Goal: Task Accomplishment & Management: Complete application form

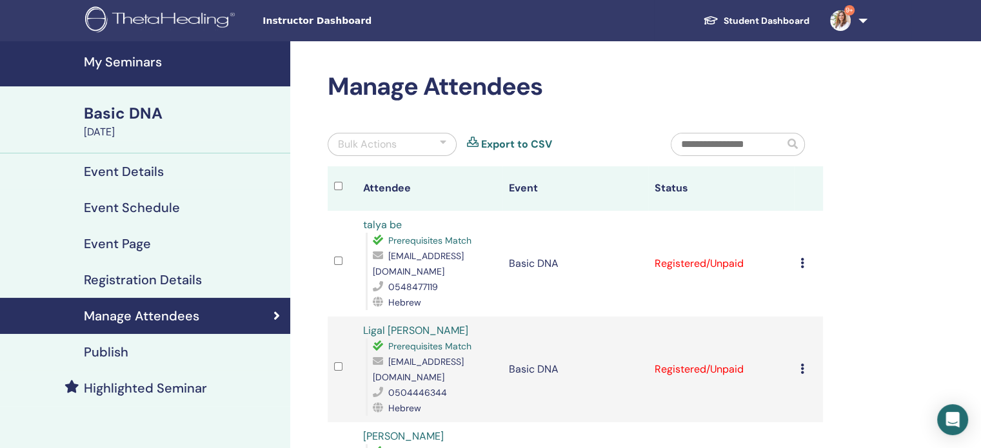
click at [165, 24] on img at bounding box center [162, 20] width 154 height 29
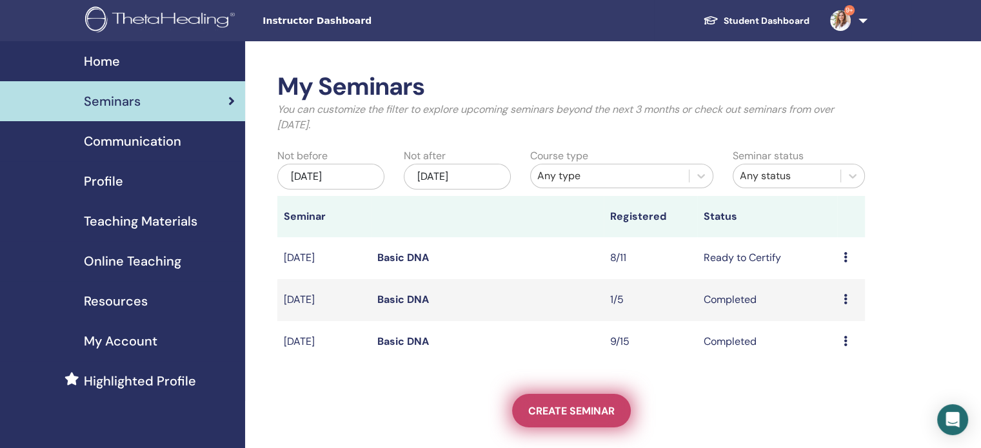
click at [550, 417] on span "Create seminar" at bounding box center [571, 411] width 86 height 14
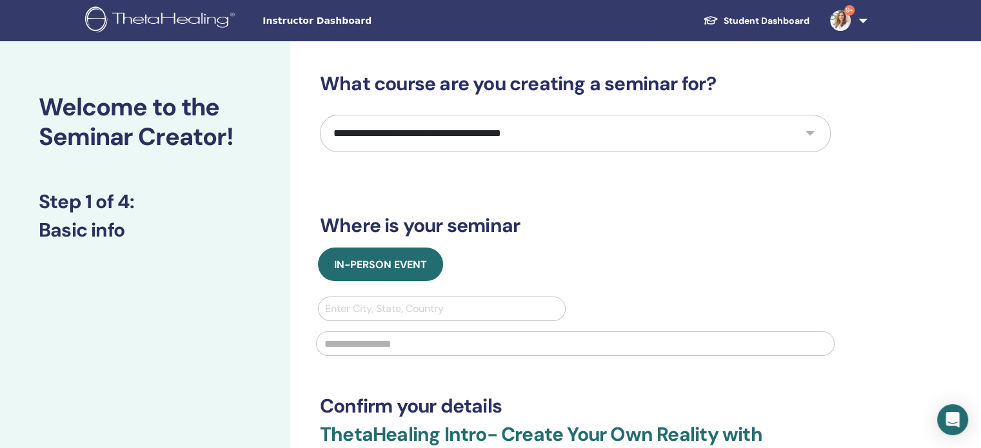
click at [417, 131] on select "**********" at bounding box center [575, 133] width 511 height 37
select select "*"
click at [320, 115] on select "**********" at bounding box center [575, 133] width 511 height 37
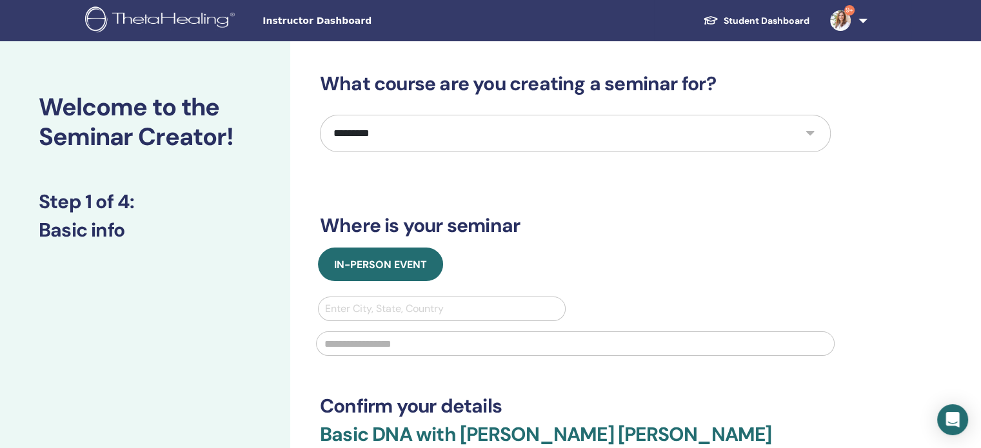
click at [403, 316] on div at bounding box center [442, 309] width 234 height 18
click at [623, 293] on div "In-Person Event Use Up and Down to choose options, press Enter to select the cu…" at bounding box center [575, 306] width 530 height 116
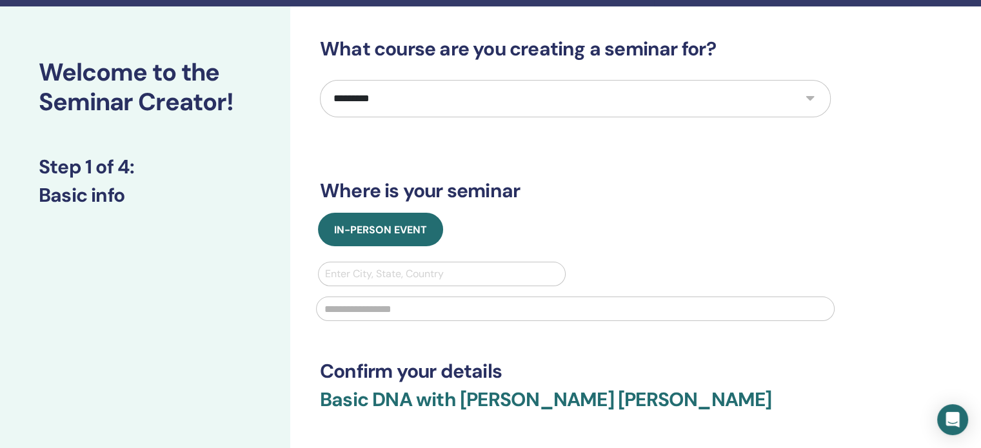
scroll to position [65, 0]
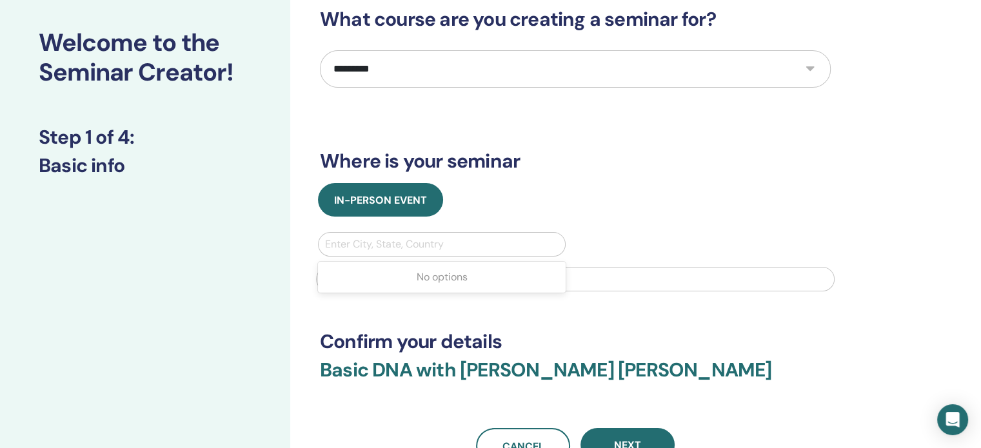
click at [412, 248] on div at bounding box center [442, 244] width 234 height 18
type input "*"
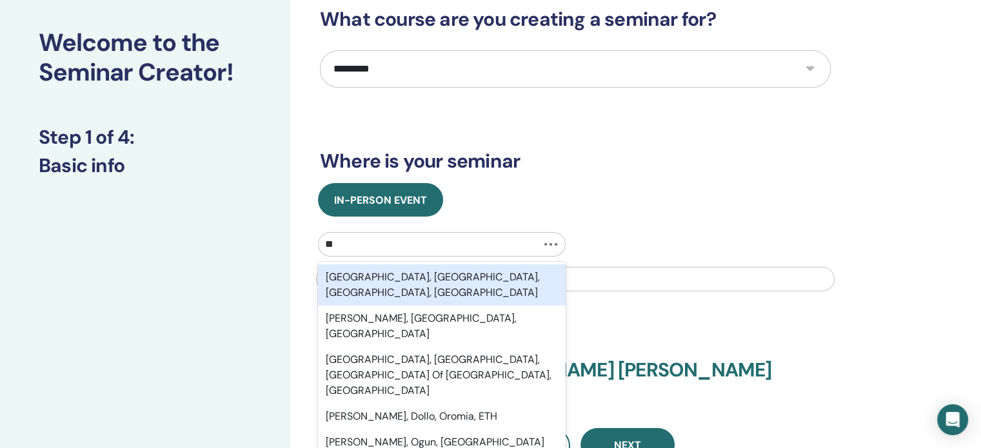
type input "***"
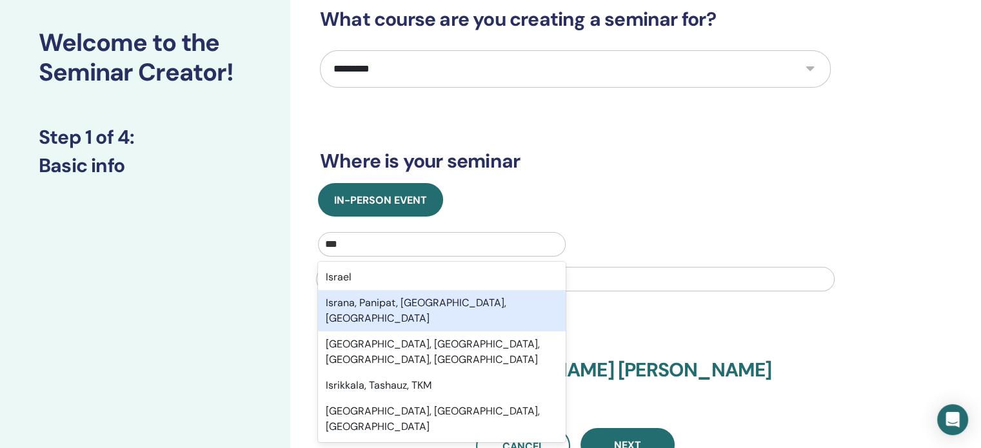
click at [393, 296] on div "Israna, Panipat, Haryana, IND" at bounding box center [442, 310] width 248 height 41
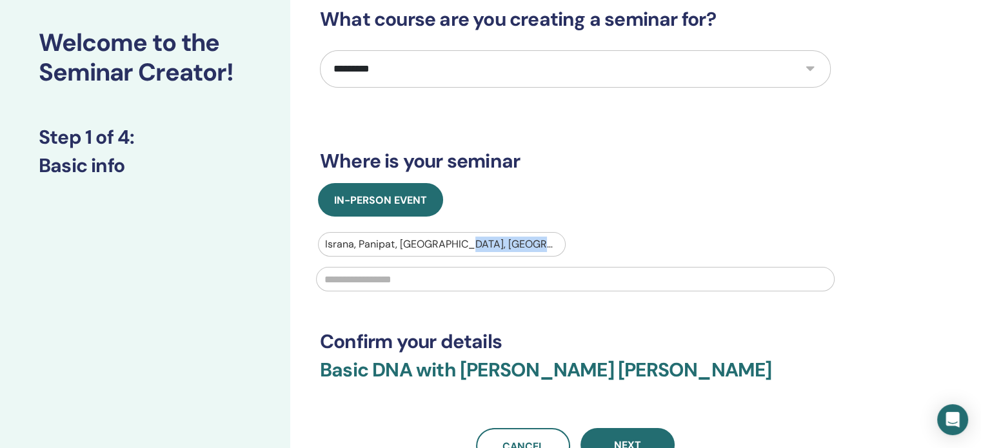
drag, startPoint x: 393, startPoint y: 296, endPoint x: 393, endPoint y: 283, distance: 12.9
click at [393, 283] on div at bounding box center [575, 278] width 534 height 43
click at [399, 239] on div at bounding box center [442, 244] width 234 height 18
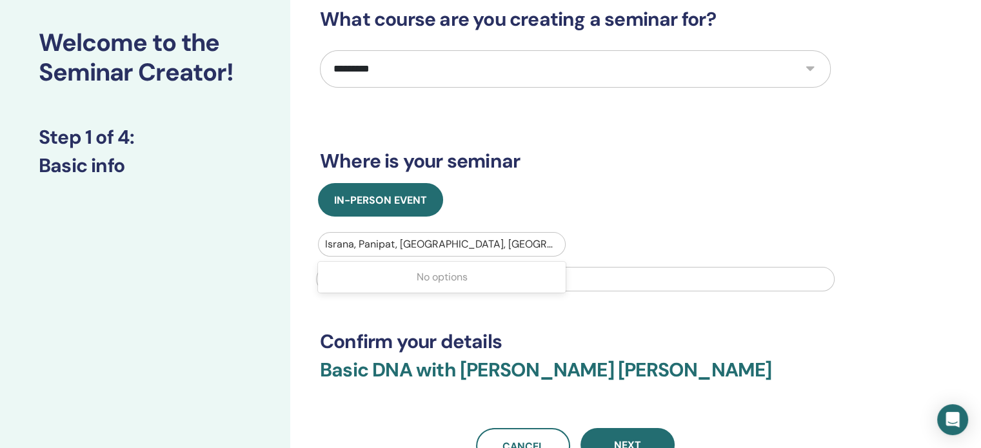
click at [399, 239] on div at bounding box center [442, 244] width 234 height 18
click at [424, 239] on div at bounding box center [442, 244] width 234 height 18
click at [424, 246] on div at bounding box center [442, 244] width 234 height 18
click at [445, 246] on div at bounding box center [442, 244] width 234 height 18
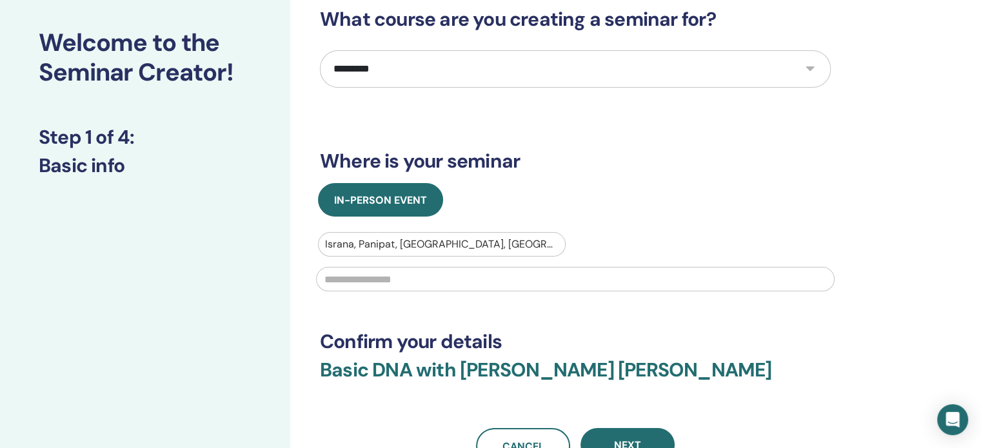
click at [446, 246] on div at bounding box center [442, 244] width 234 height 18
drag, startPoint x: 522, startPoint y: 250, endPoint x: 513, endPoint y: 247, distance: 9.4
click at [515, 248] on div at bounding box center [442, 244] width 234 height 18
click at [512, 245] on div at bounding box center [442, 244] width 234 height 18
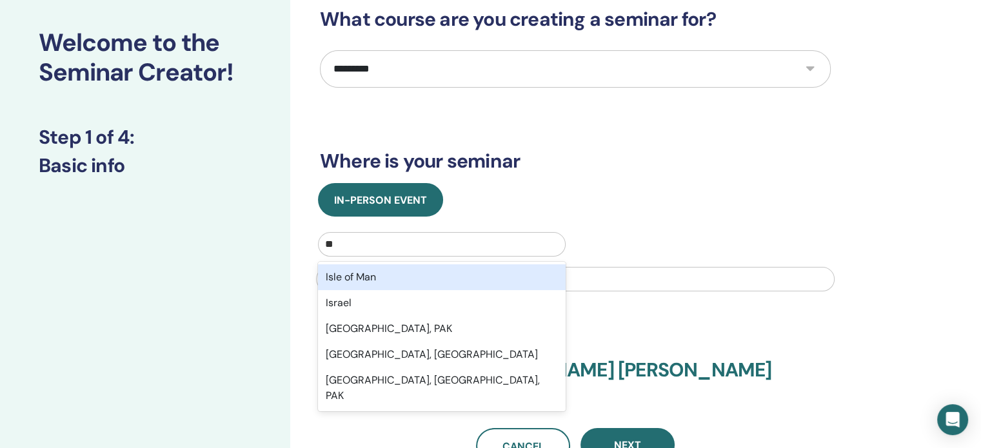
type input "***"
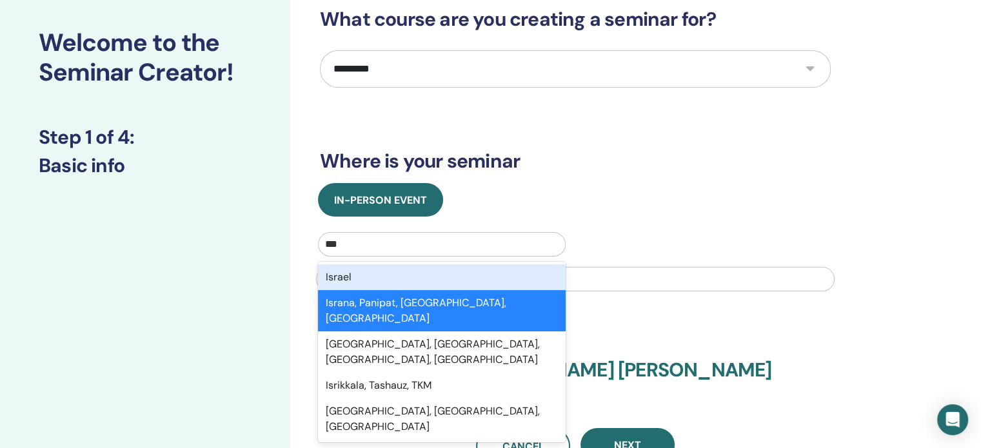
click at [417, 289] on div "Israel" at bounding box center [442, 278] width 248 height 26
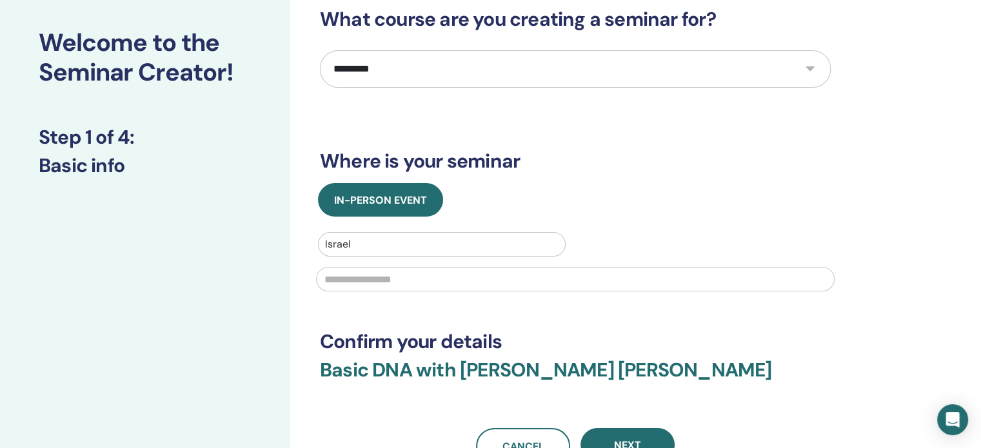
click at [402, 272] on input "text" at bounding box center [575, 279] width 519 height 25
type input "******"
click at [150, 284] on div "Welcome to the Seminar Creator! Step 1 of 4 : Basic info" at bounding box center [145, 311] width 290 height 668
click at [382, 300] on div "**********" at bounding box center [575, 236] width 511 height 457
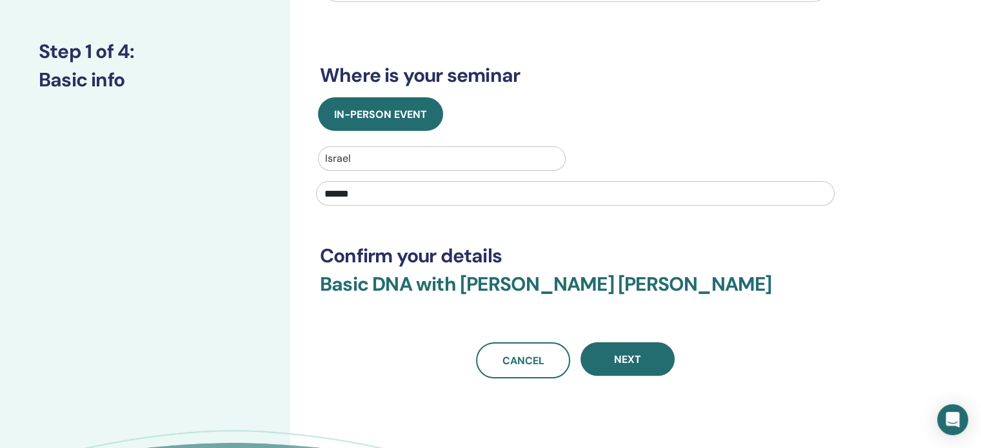
scroll to position [258, 0]
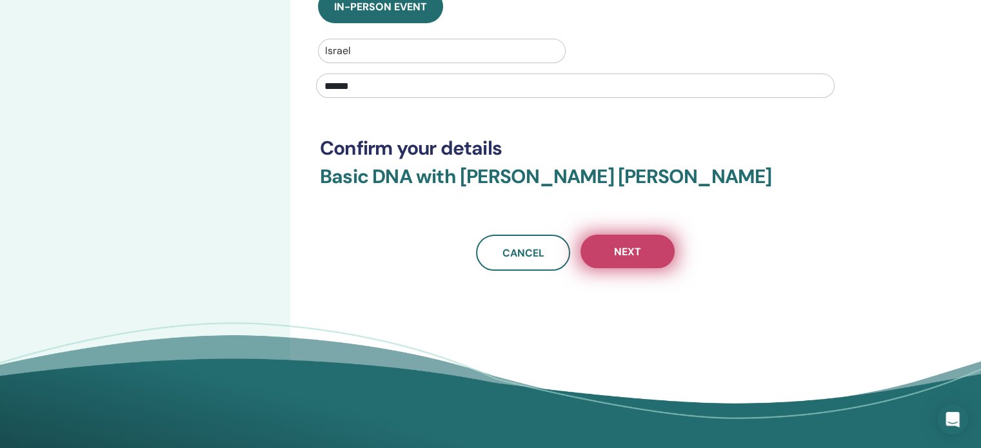
click at [640, 252] on span "Next" at bounding box center [627, 252] width 27 height 14
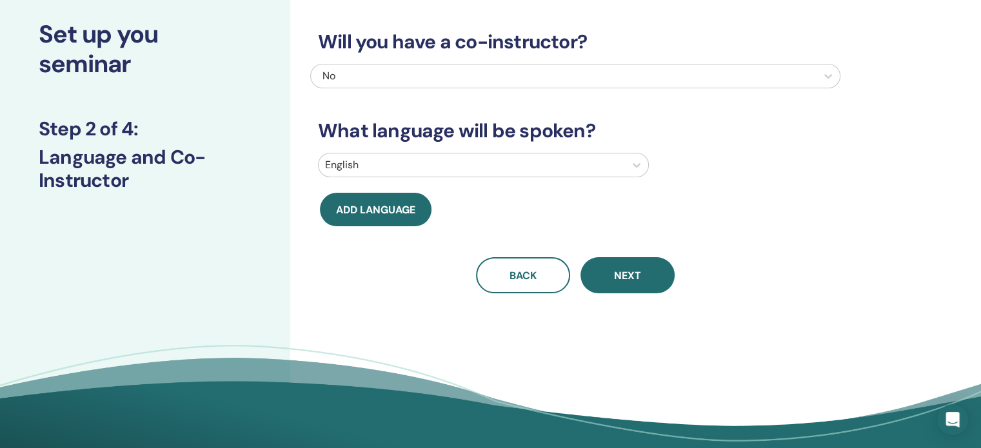
scroll to position [0, 0]
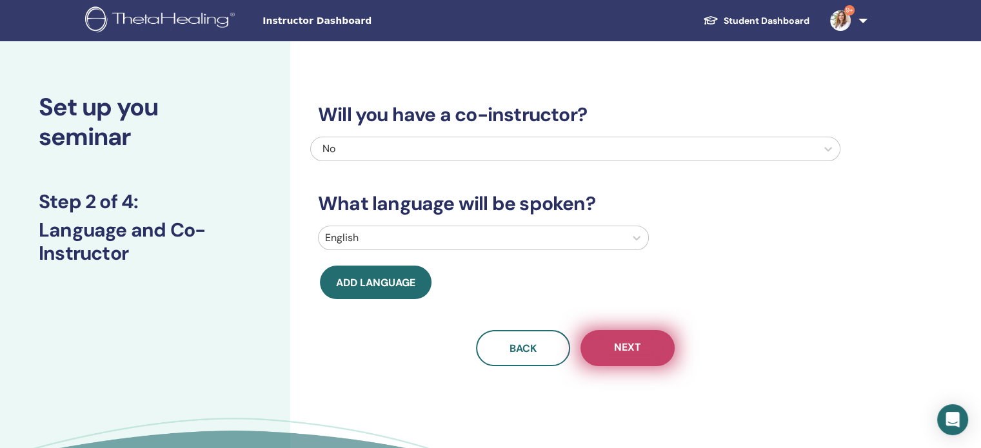
click at [635, 347] on span "Next" at bounding box center [627, 349] width 27 height 16
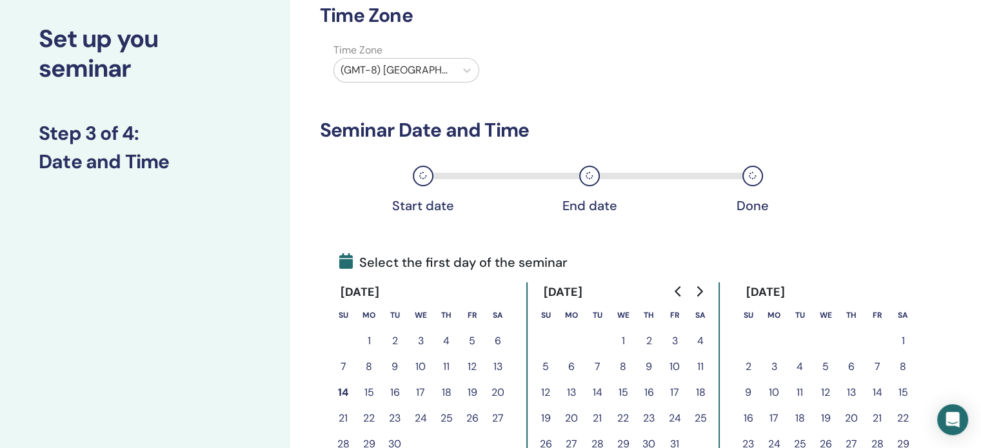
scroll to position [194, 0]
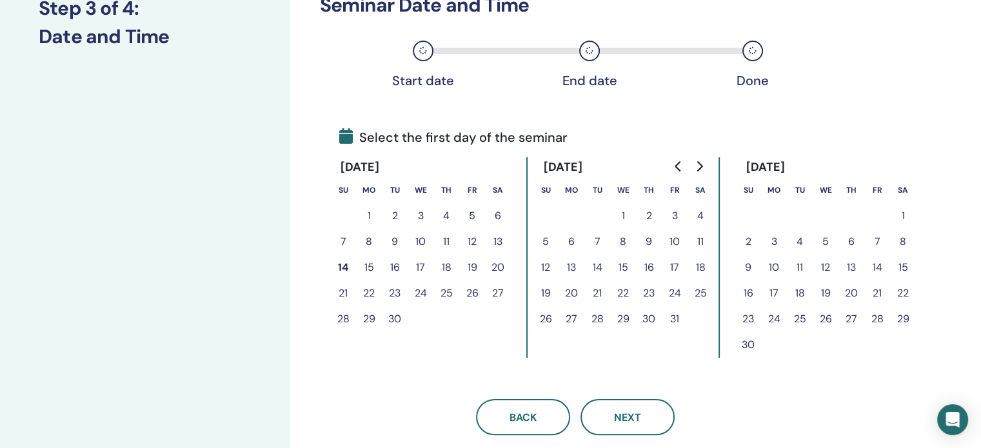
click at [341, 266] on button "14" at bounding box center [343, 268] width 26 height 26
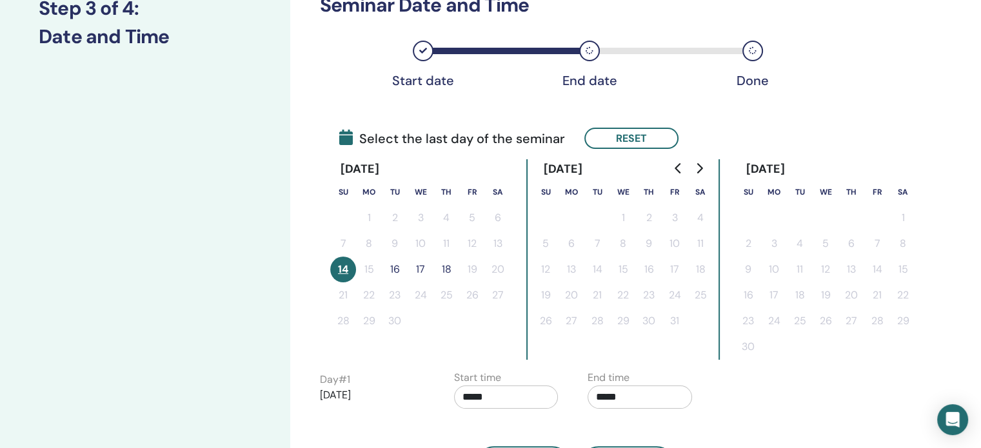
click at [383, 270] on button "16" at bounding box center [395, 270] width 26 height 26
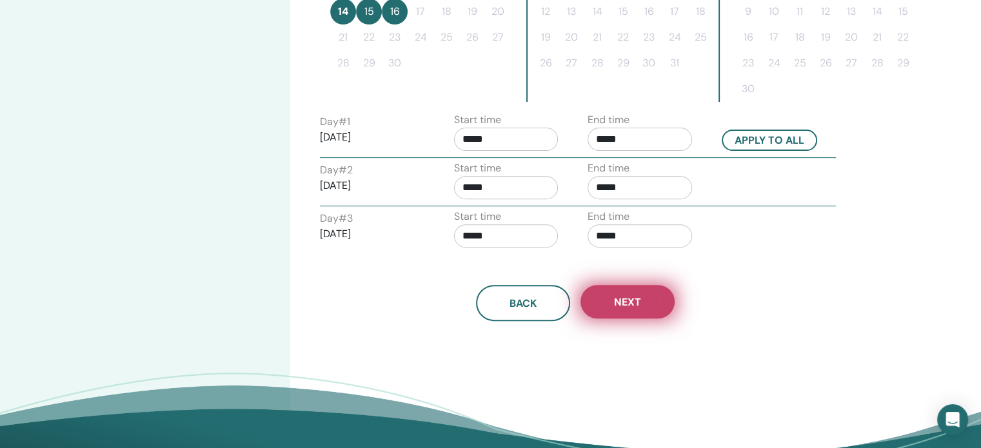
click at [622, 301] on span "Next" at bounding box center [627, 302] width 27 height 14
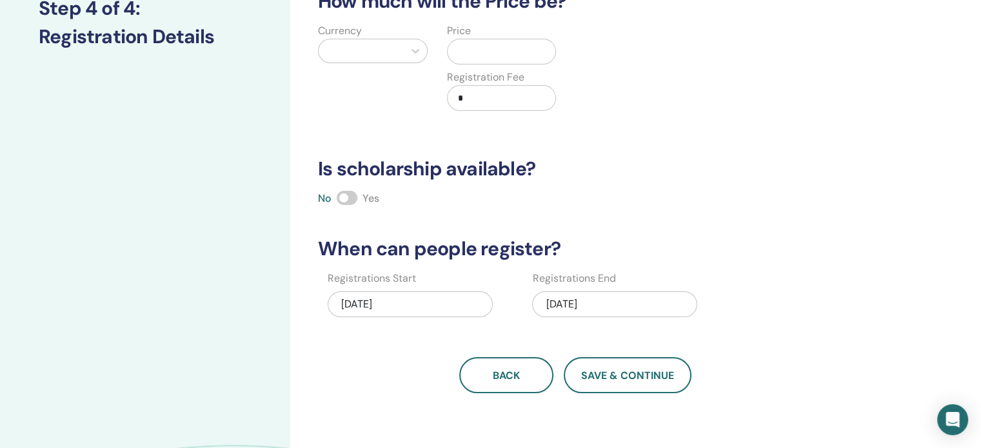
scroll to position [0, 0]
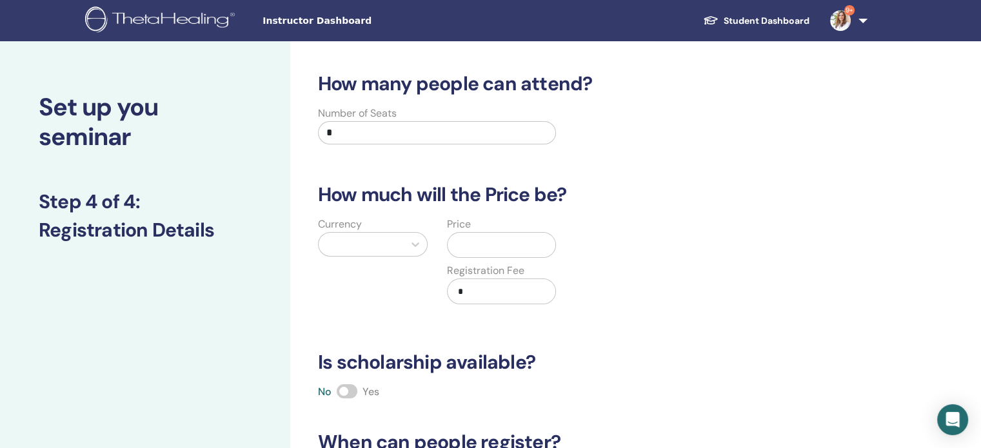
click at [404, 133] on input "*" at bounding box center [437, 132] width 238 height 23
type input "*"
click at [377, 237] on div at bounding box center [361, 244] width 72 height 18
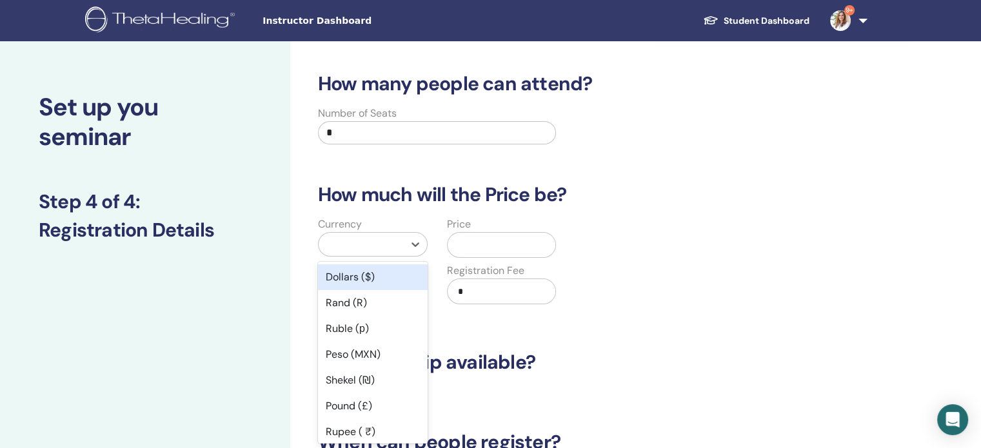
scroll to position [12, 0]
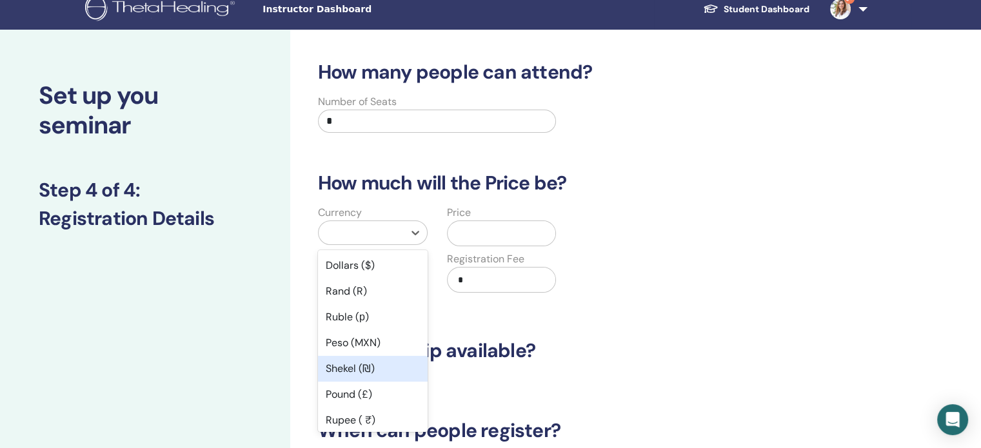
click at [375, 362] on div "Shekel (₪)" at bounding box center [373, 369] width 110 height 26
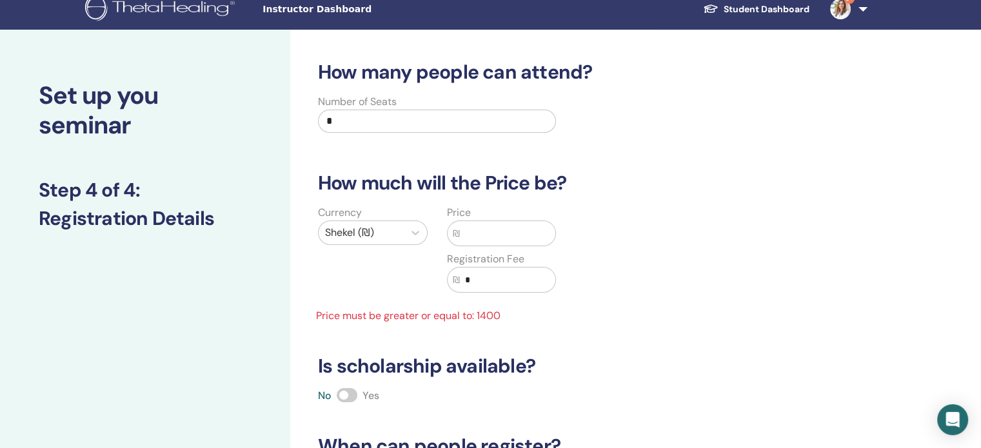
click at [501, 234] on input "text" at bounding box center [508, 233] width 96 height 25
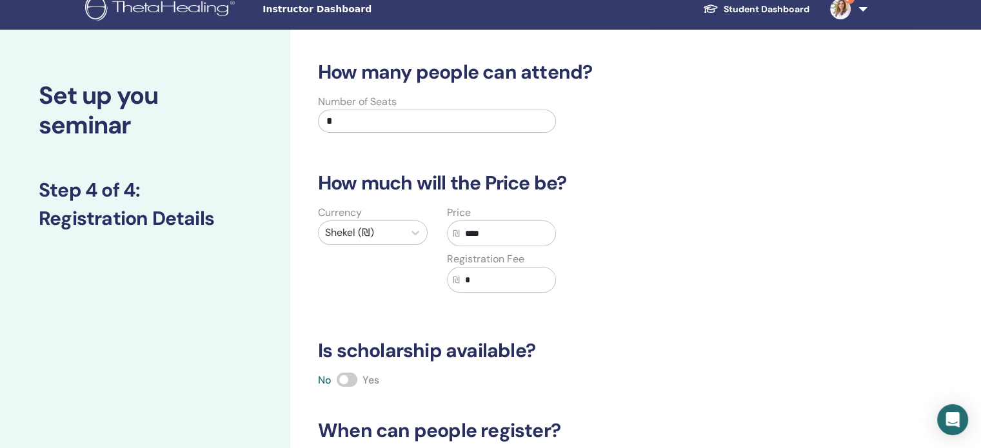
type input "****"
click at [489, 285] on input "*" at bounding box center [508, 280] width 96 height 25
click at [497, 276] on input "****" at bounding box center [508, 280] width 96 height 25
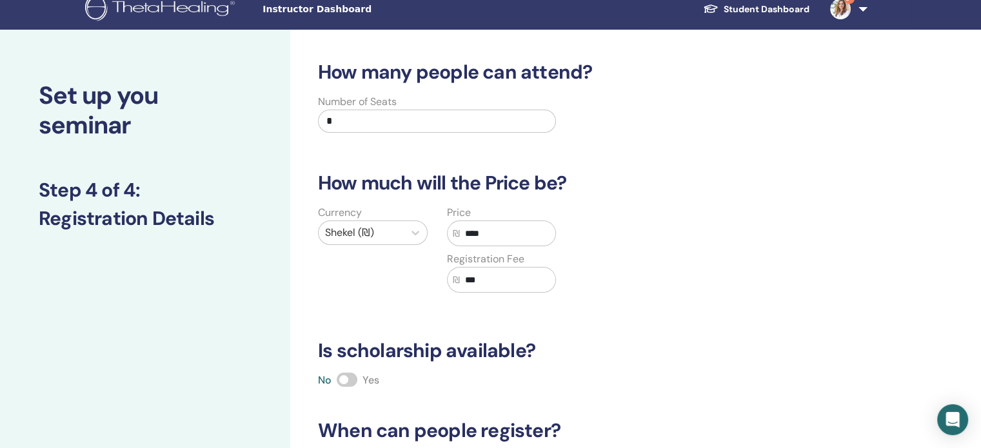
type input "***"
click at [604, 268] on div "Currency Shekel (₪) Price ₪ **** Registration Fee ₪ ***" at bounding box center [566, 256] width 530 height 103
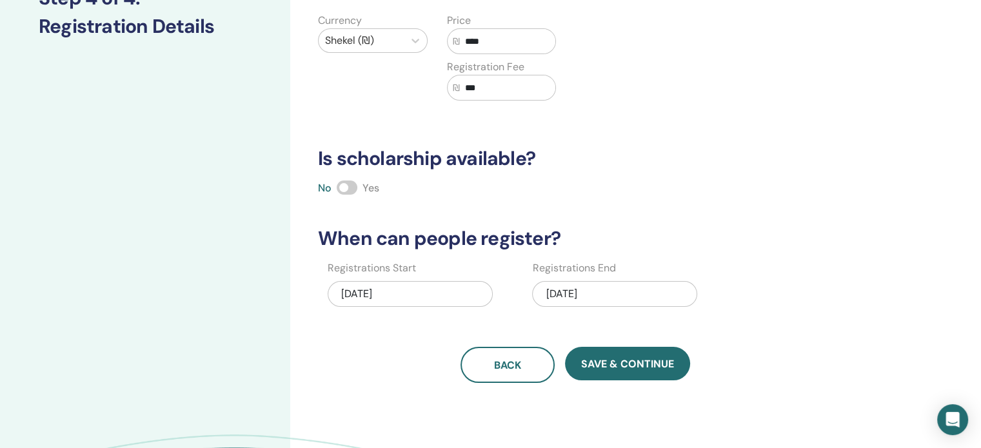
scroll to position [205, 0]
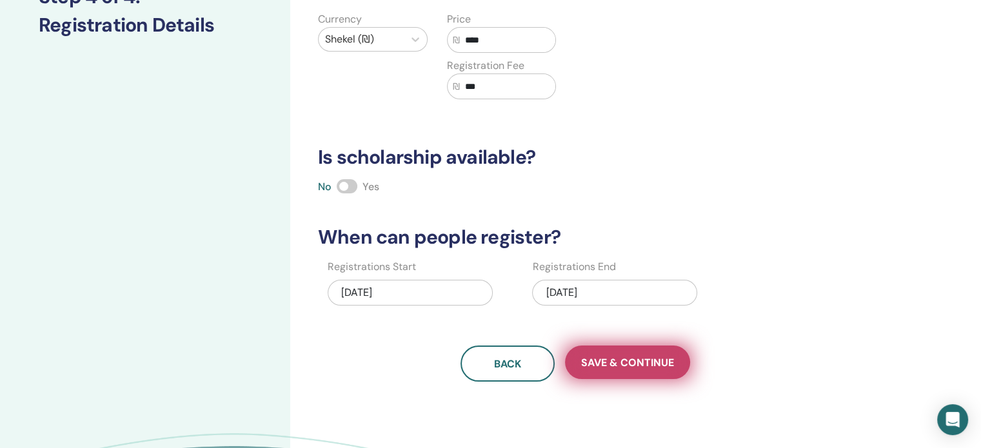
click at [662, 363] on span "Save & Continue" at bounding box center [627, 363] width 93 height 14
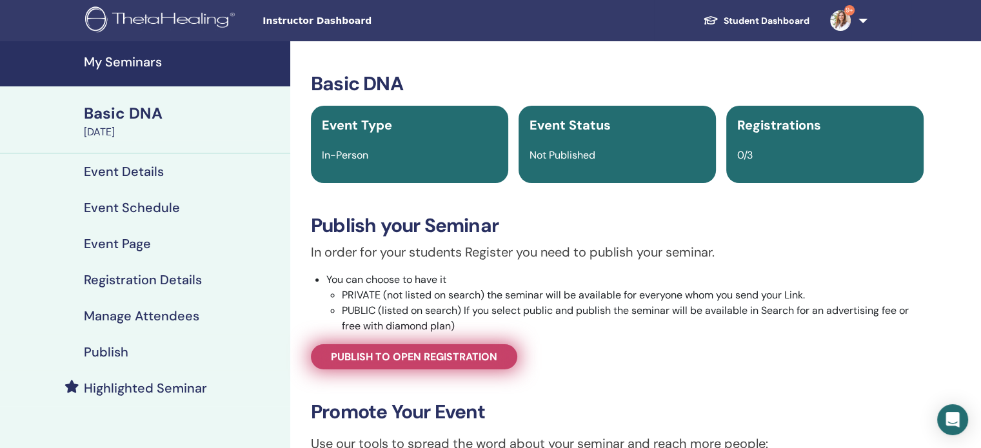
click at [471, 355] on span "Publish to open registration" at bounding box center [414, 357] width 166 height 14
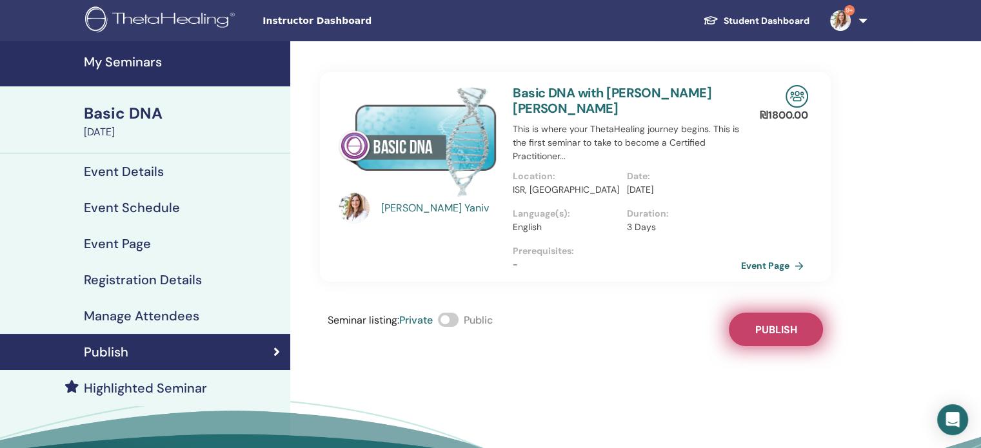
click at [750, 320] on button "Publish" at bounding box center [776, 330] width 94 height 34
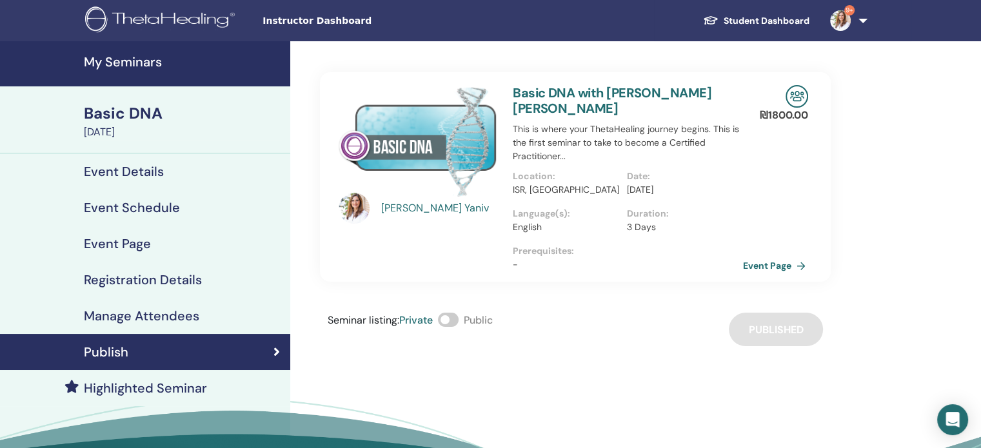
click at [775, 256] on link "Event Page" at bounding box center [777, 265] width 68 height 19
